Goal: Transaction & Acquisition: Purchase product/service

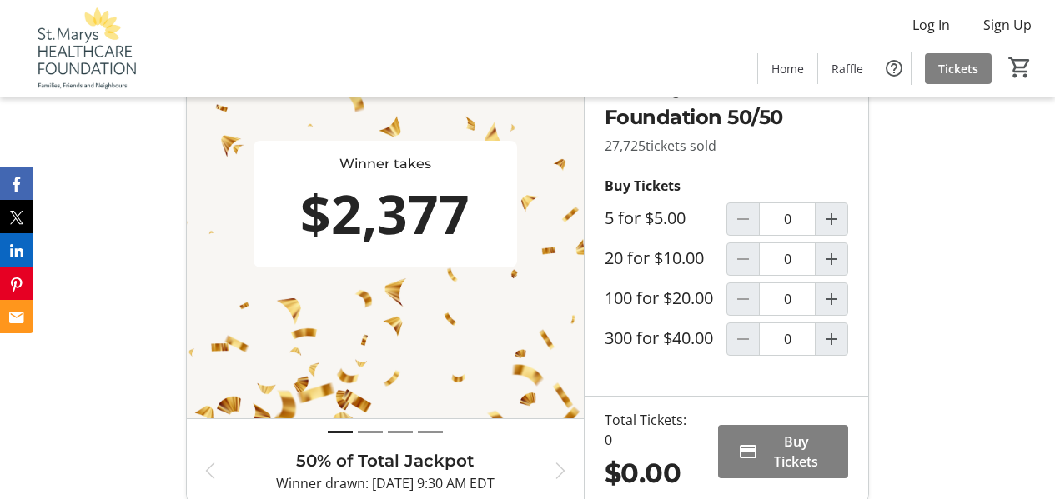
scroll to position [500, 0]
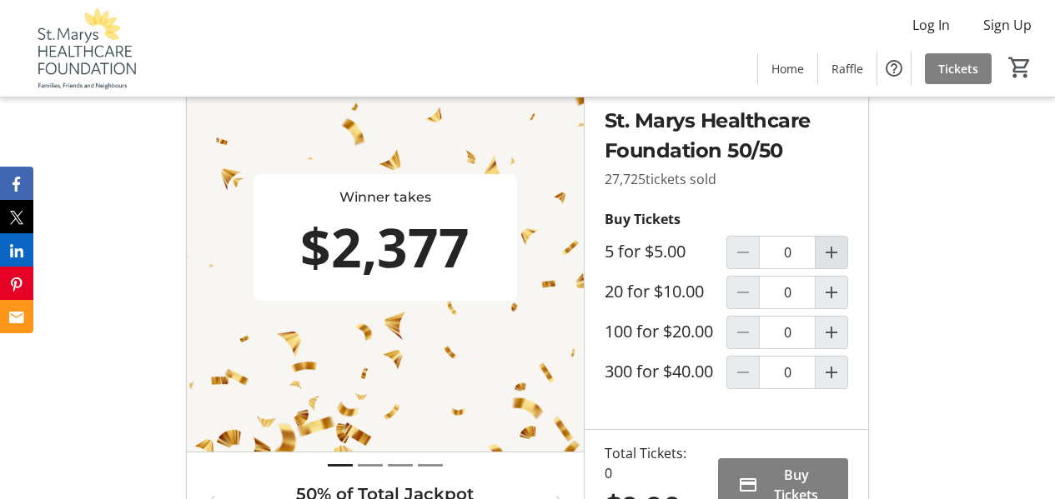
click at [830, 263] on mat-icon "Increment by one" at bounding box center [831, 253] width 20 height 20
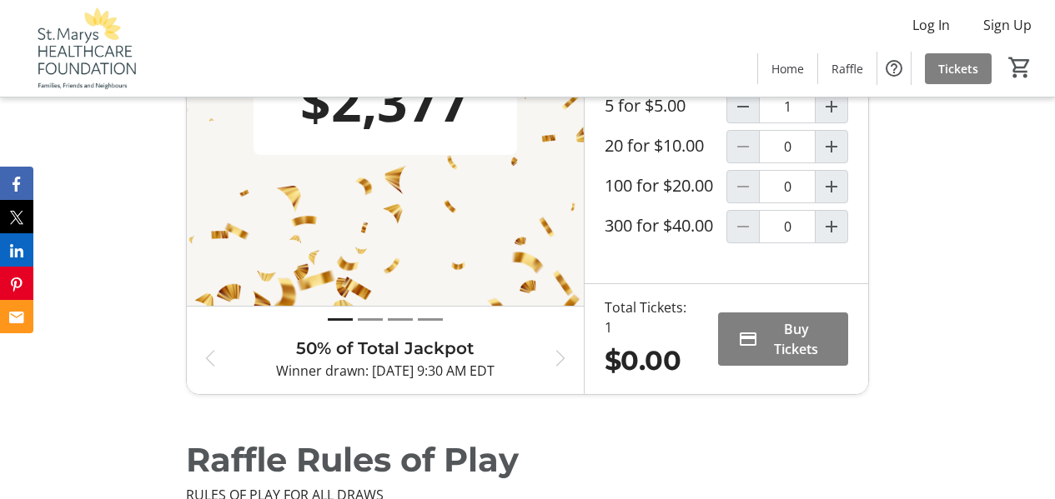
scroll to position [750, 0]
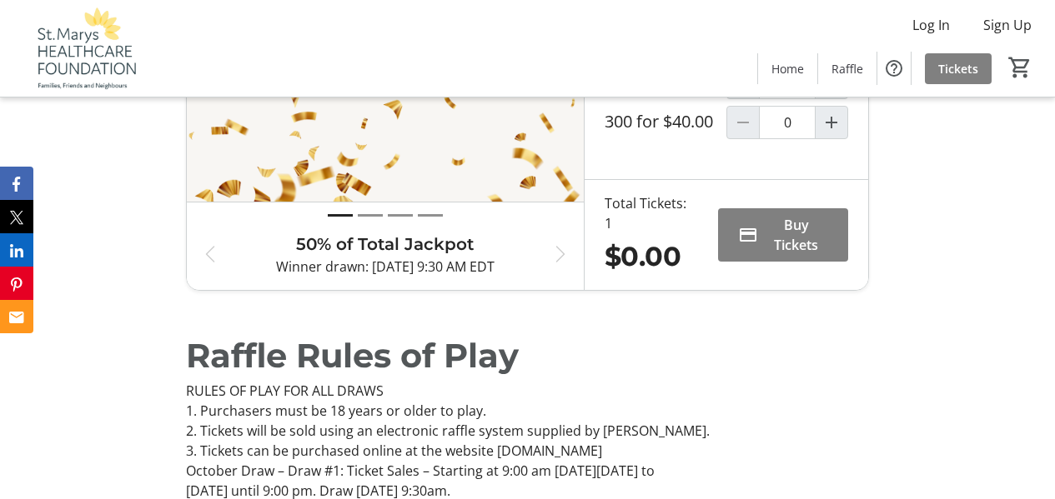
type input "1"
click at [759, 255] on span at bounding box center [783, 235] width 131 height 40
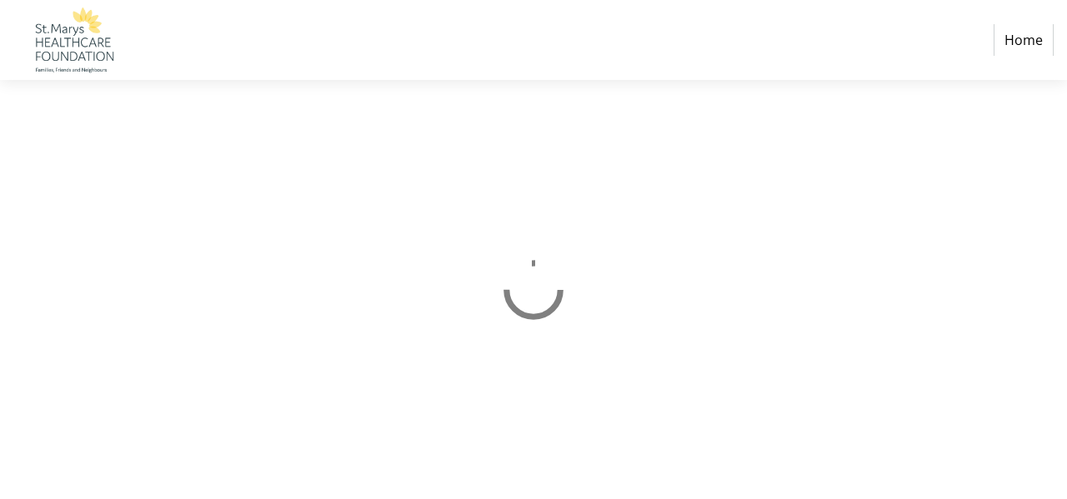
select select "CA"
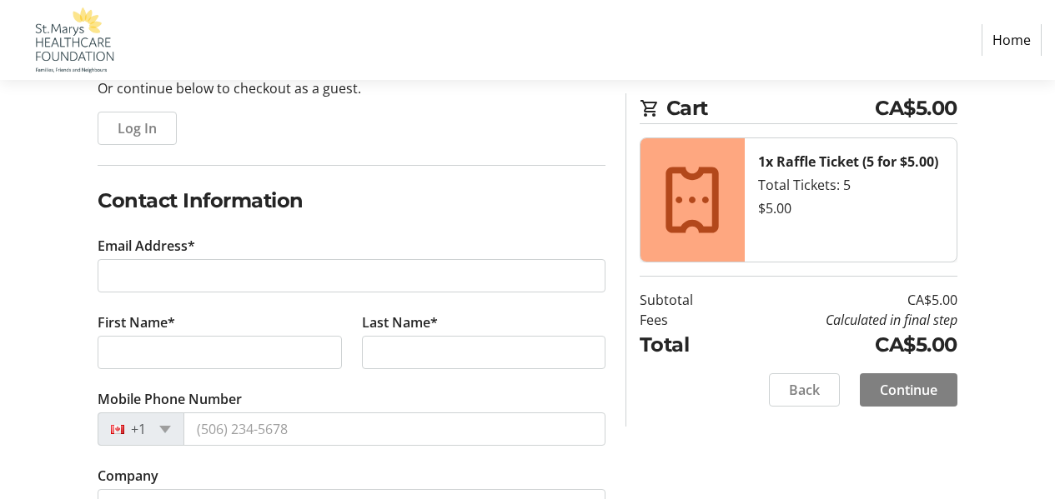
scroll to position [250, 0]
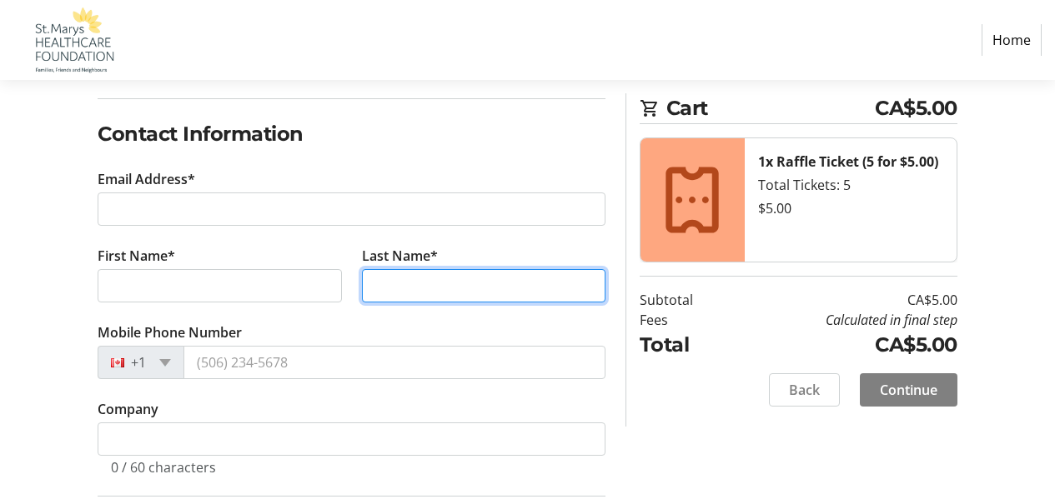
click at [408, 288] on input "Last Name*" at bounding box center [483, 285] width 243 height 33
type input "[PERSON_NAME]"
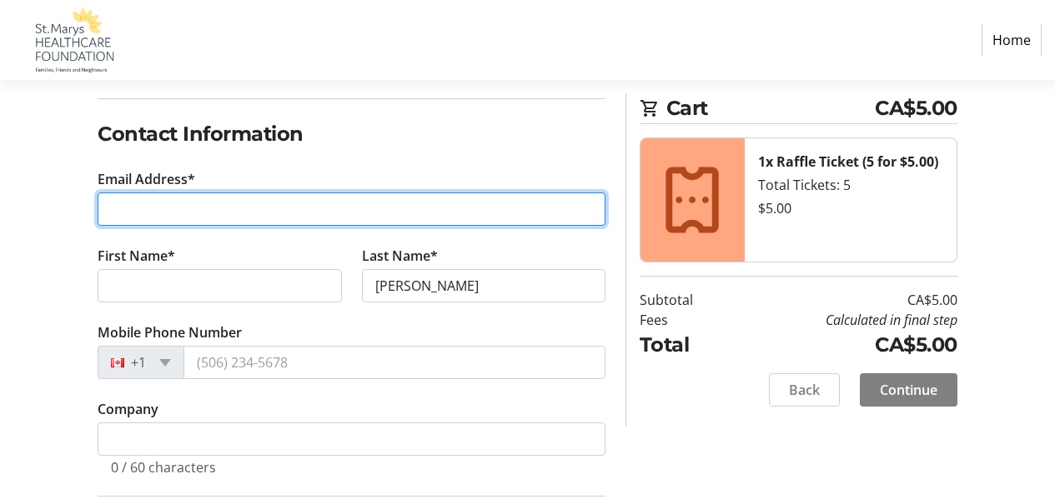
type input "[PERSON_NAME][EMAIL_ADDRESS][DOMAIN_NAME]"
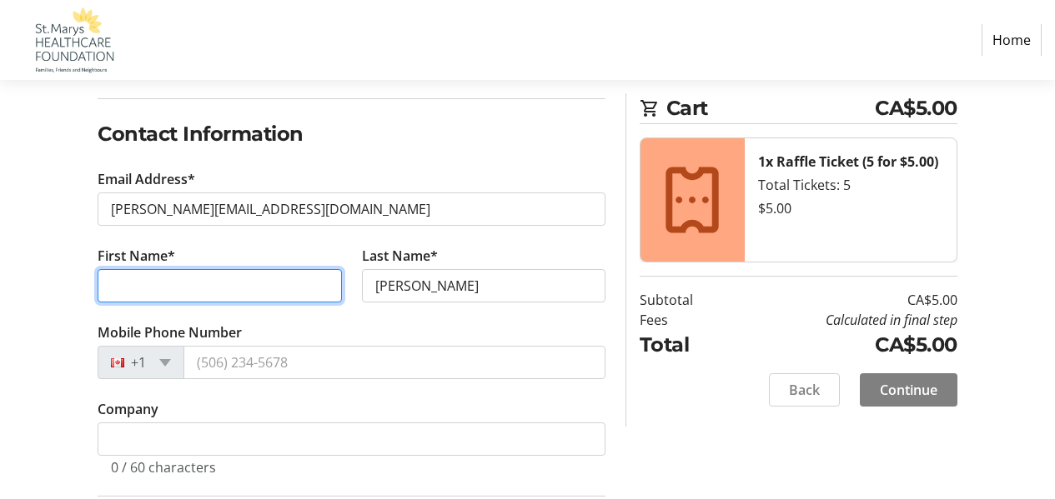
type input "[PERSON_NAME]"
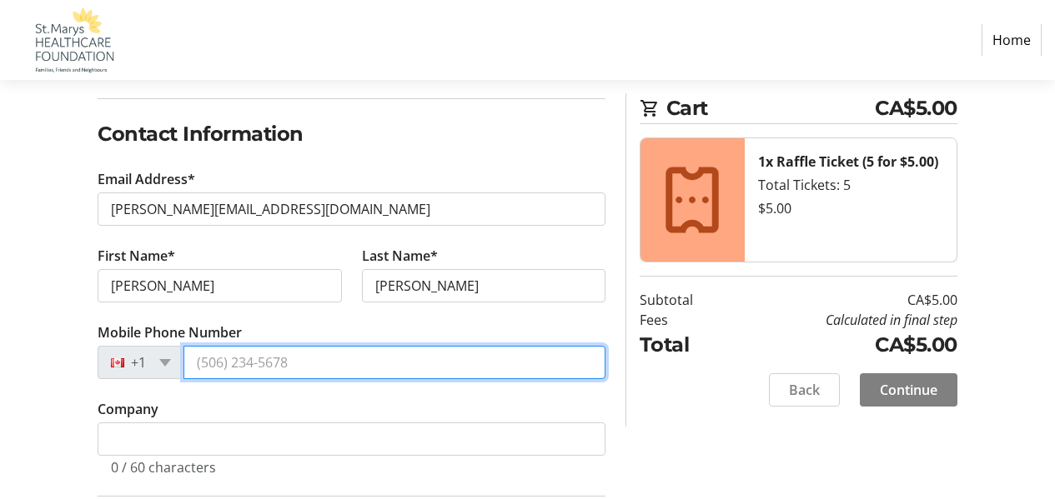
type input "[PHONE_NUMBER]"
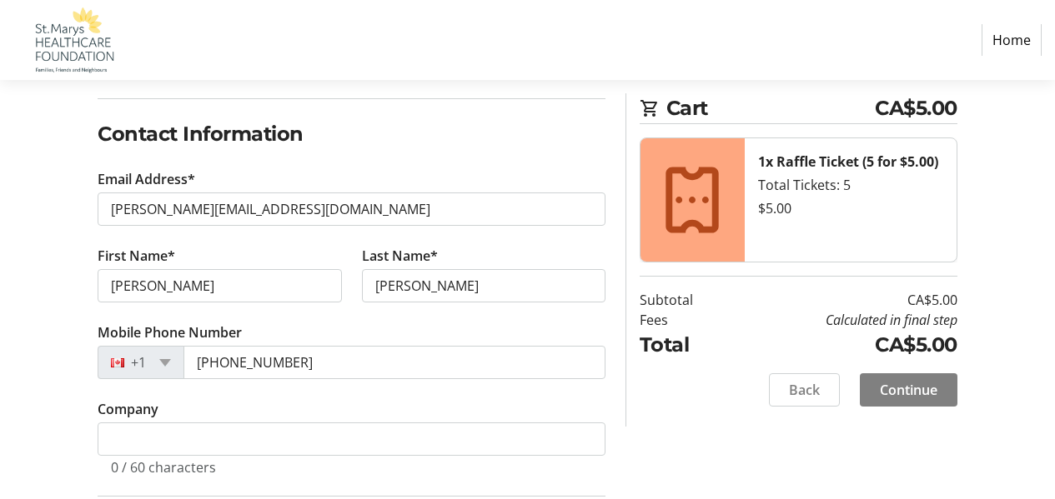
type input "P.O. Box 2426"
type input "Peterborough"
select select "ON"
type input "K9J 7Y8"
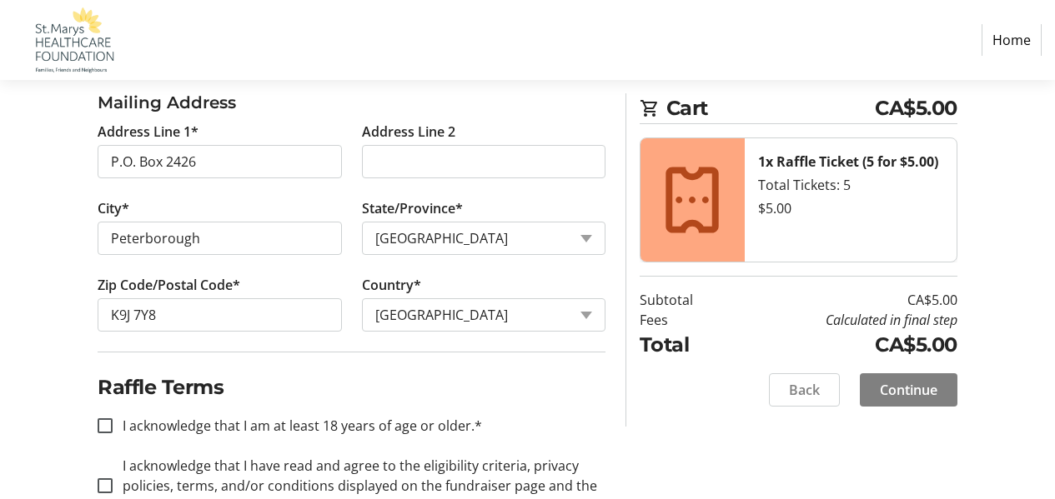
scroll to position [734, 0]
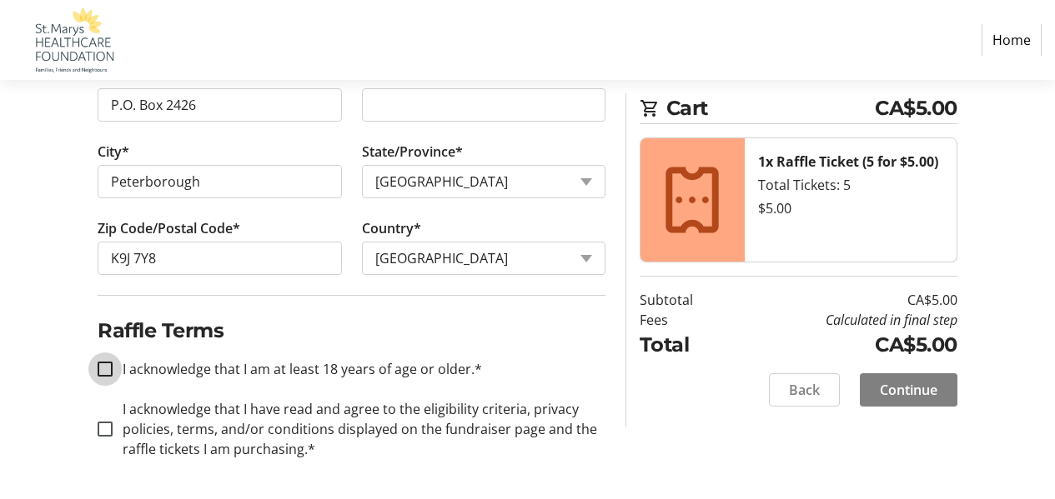
click at [107, 368] on input "I acknowledge that I am at least 18 years of age or older.*" at bounding box center [105, 369] width 15 height 15
checkbox input "true"
click at [105, 423] on input "I acknowledge that I have read and agree to the eligibility criteria, privacy p…" at bounding box center [105, 429] width 15 height 15
checkbox input "true"
click at [899, 383] on span "Continue" at bounding box center [908, 390] width 58 height 20
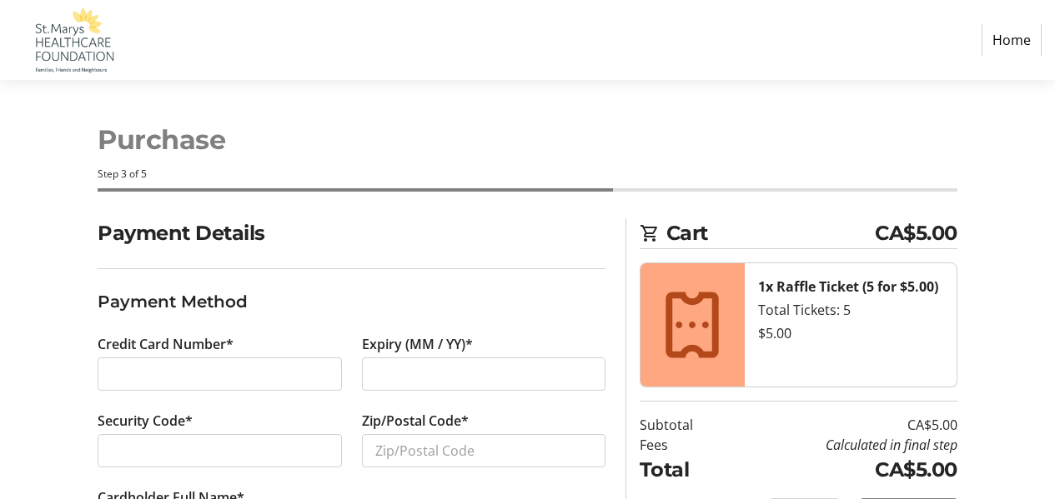
scroll to position [85, 0]
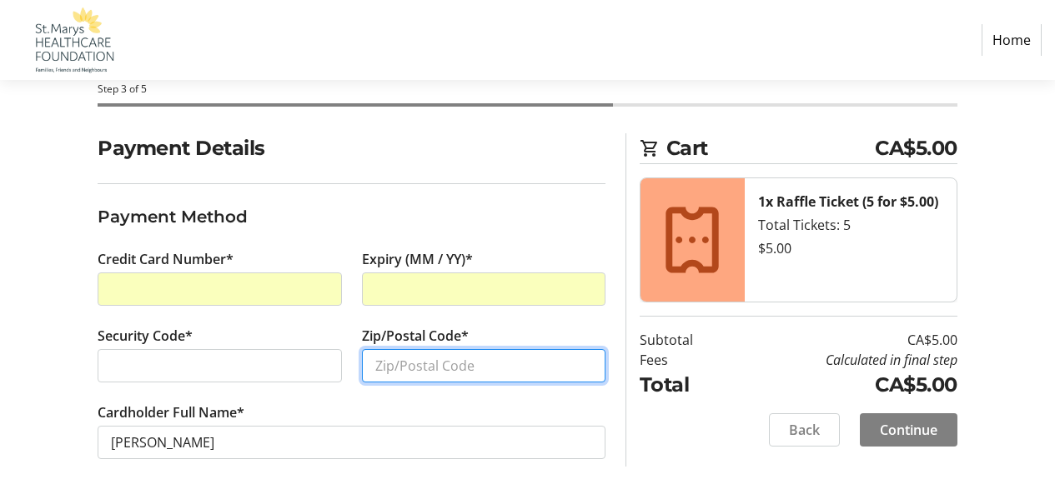
click at [413, 368] on input "Zip/Postal Code*" at bounding box center [483, 365] width 243 height 33
type input "K9J 7Y8"
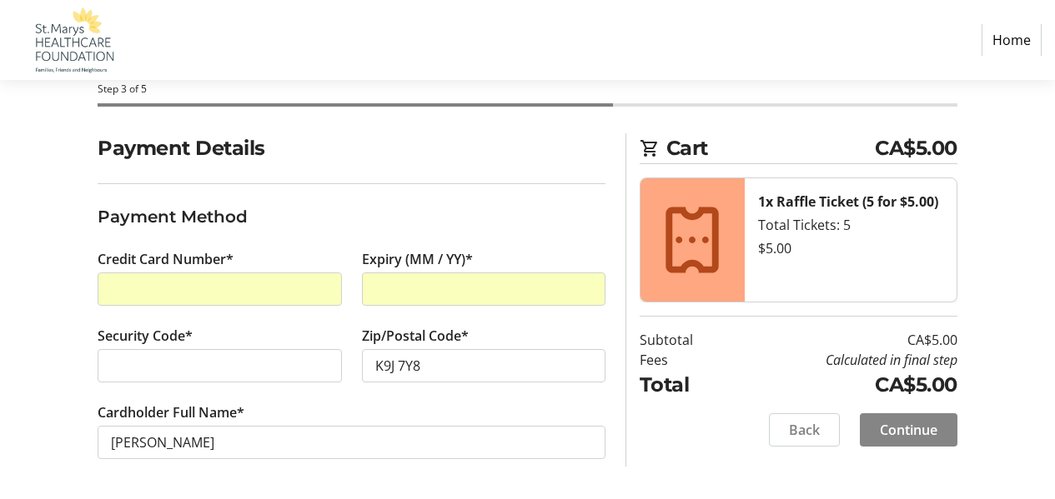
click at [907, 428] on span "Continue" at bounding box center [908, 430] width 58 height 20
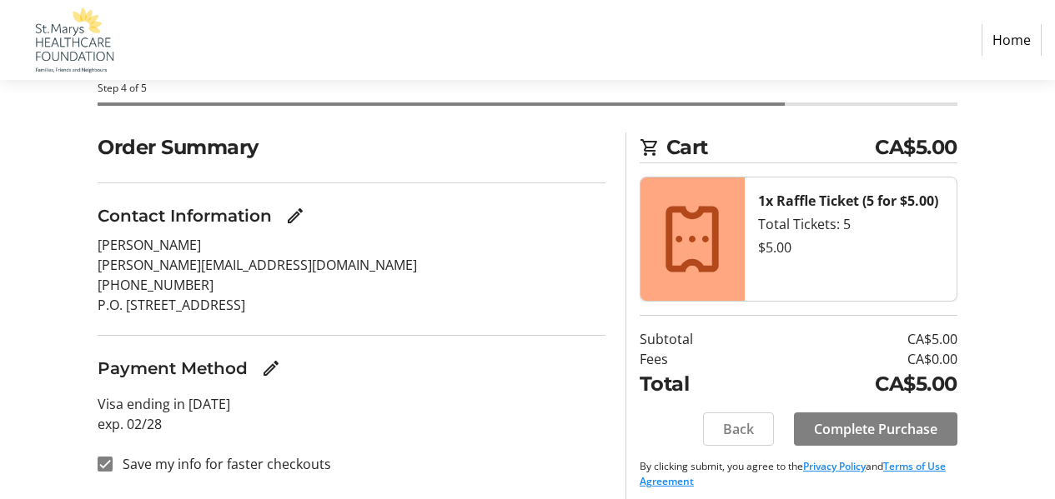
scroll to position [96, 0]
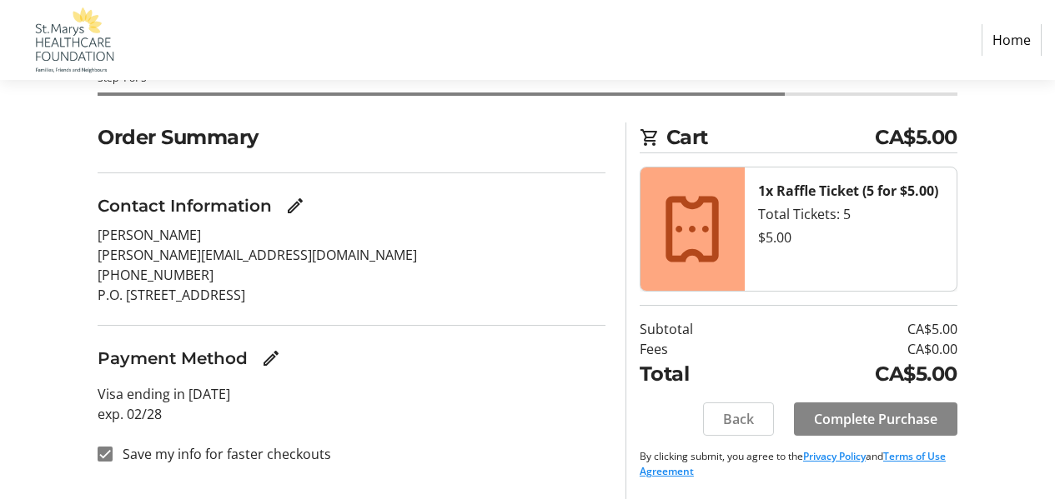
click at [868, 408] on span at bounding box center [875, 419] width 163 height 40
